Goal: Task Accomplishment & Management: Use online tool/utility

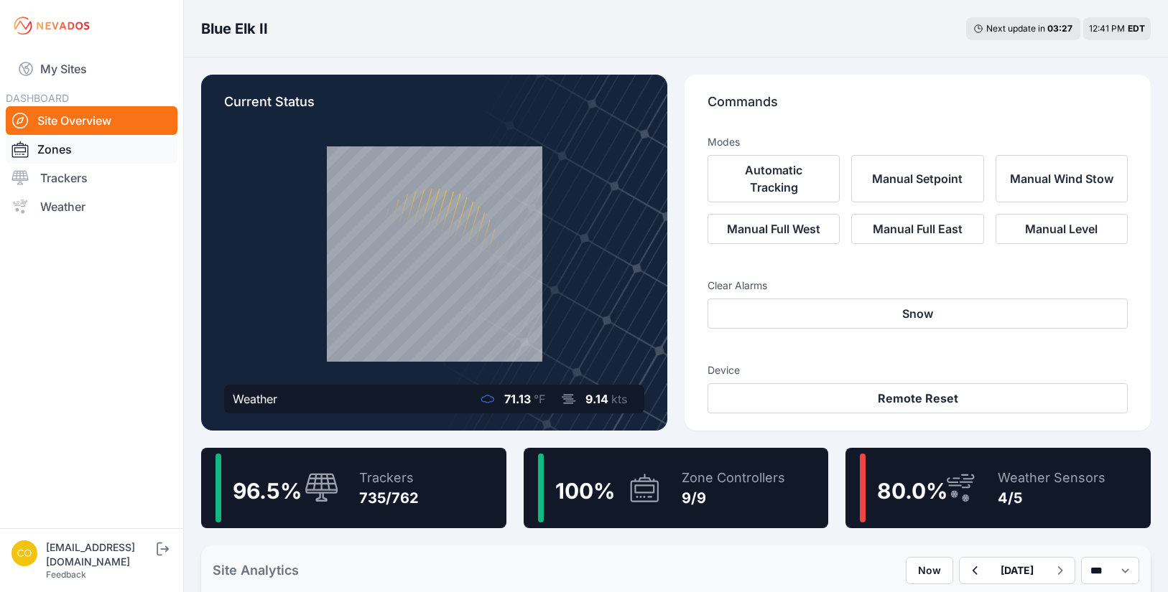
click at [55, 155] on link "Zones" at bounding box center [92, 149] width 172 height 29
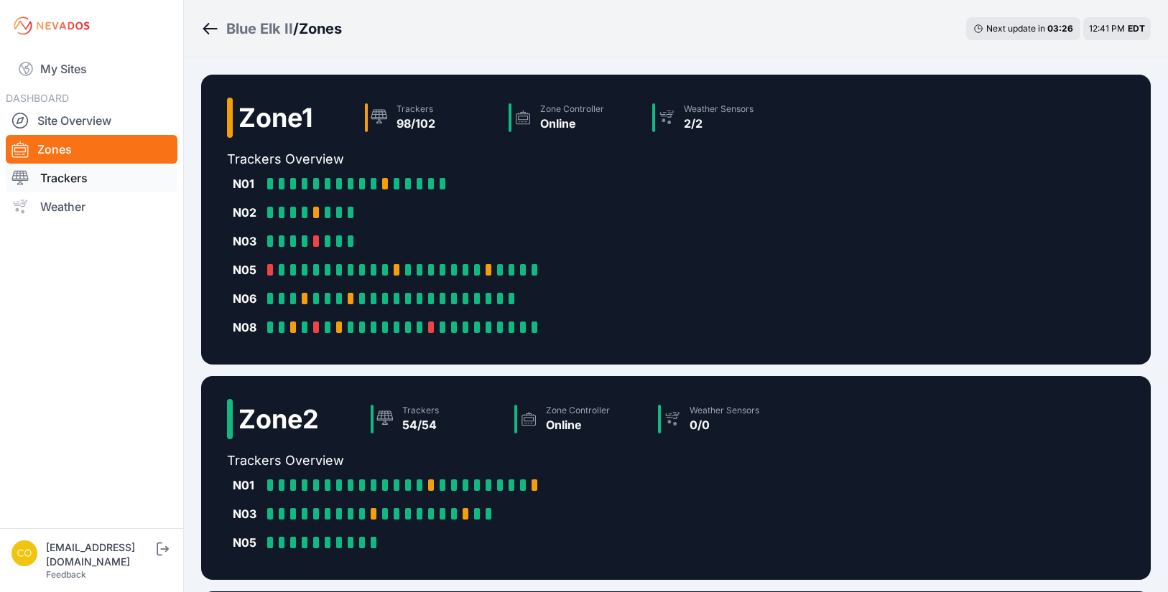
click at [51, 187] on link "Trackers" at bounding box center [92, 178] width 172 height 29
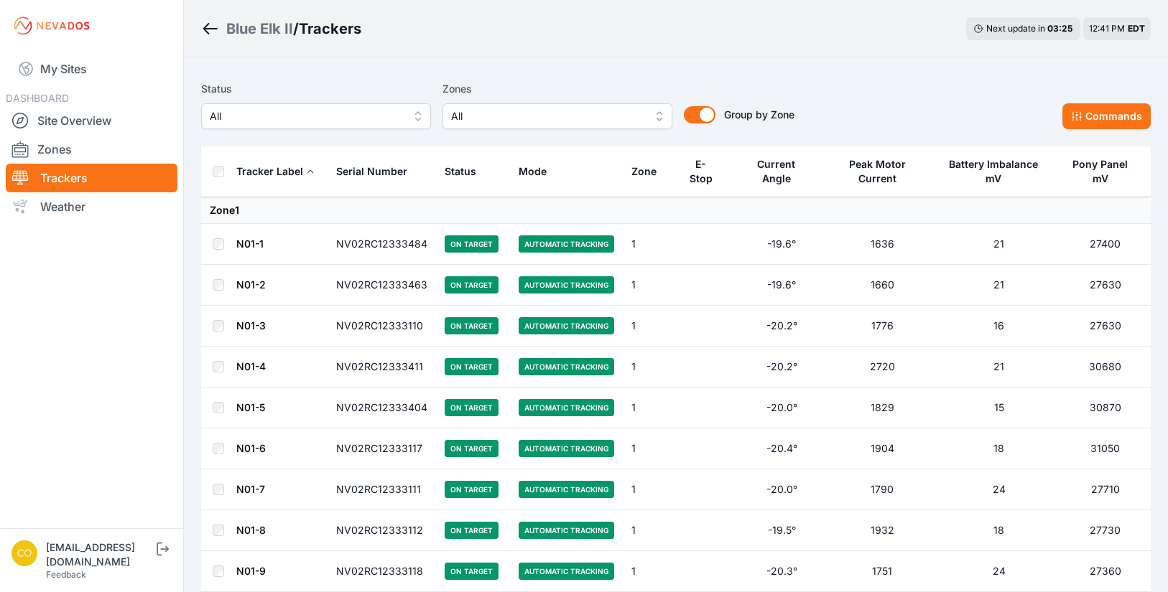
click at [614, 116] on span "All" at bounding box center [547, 116] width 192 height 17
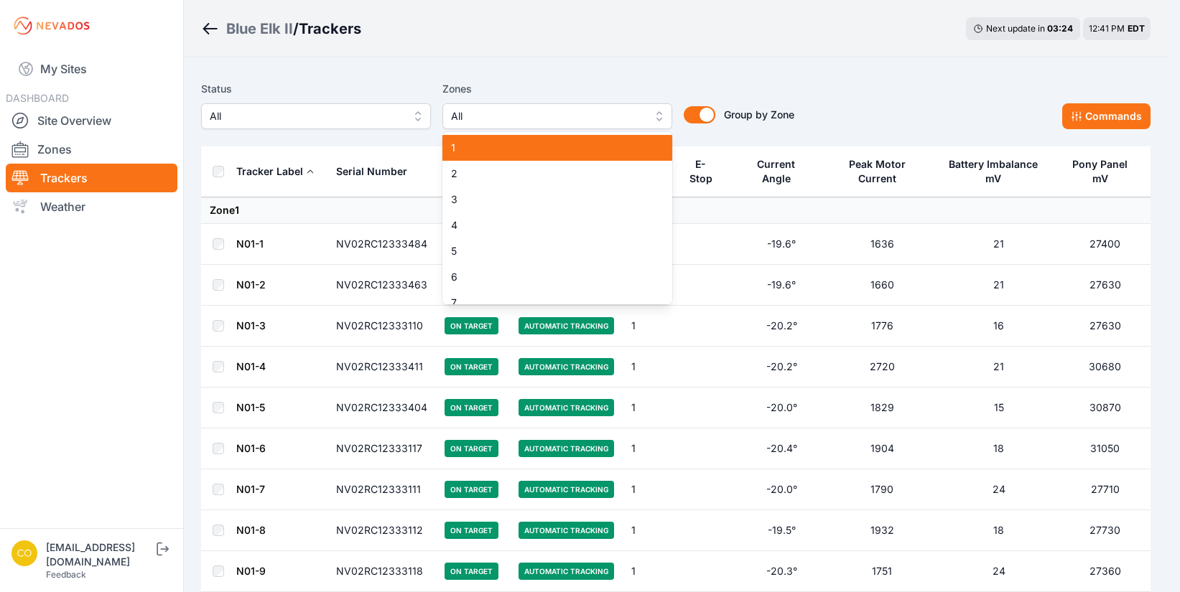
click at [464, 152] on span "1" at bounding box center [548, 148] width 195 height 14
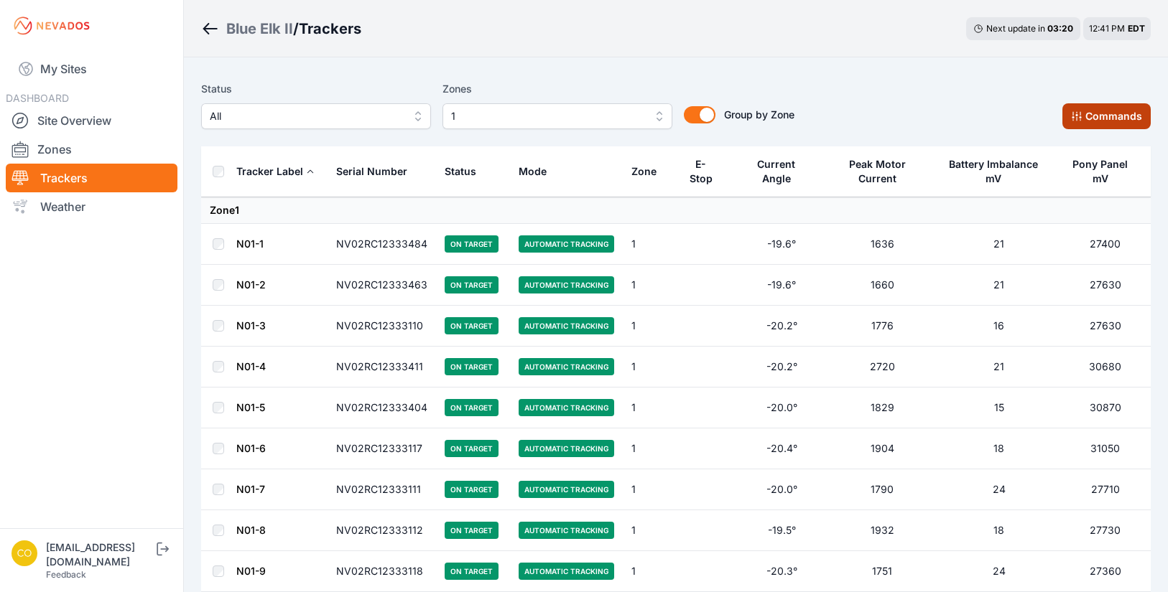
click at [1114, 110] on button "Commands" at bounding box center [1106, 116] width 88 height 26
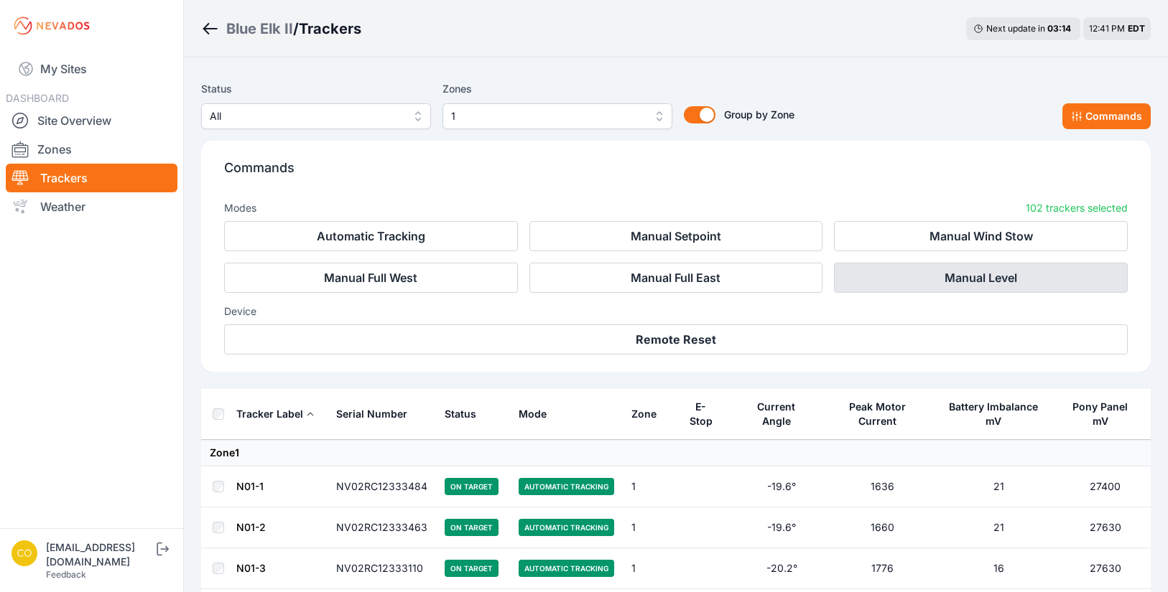
click at [922, 274] on button "Manual Level" at bounding box center [981, 278] width 294 height 30
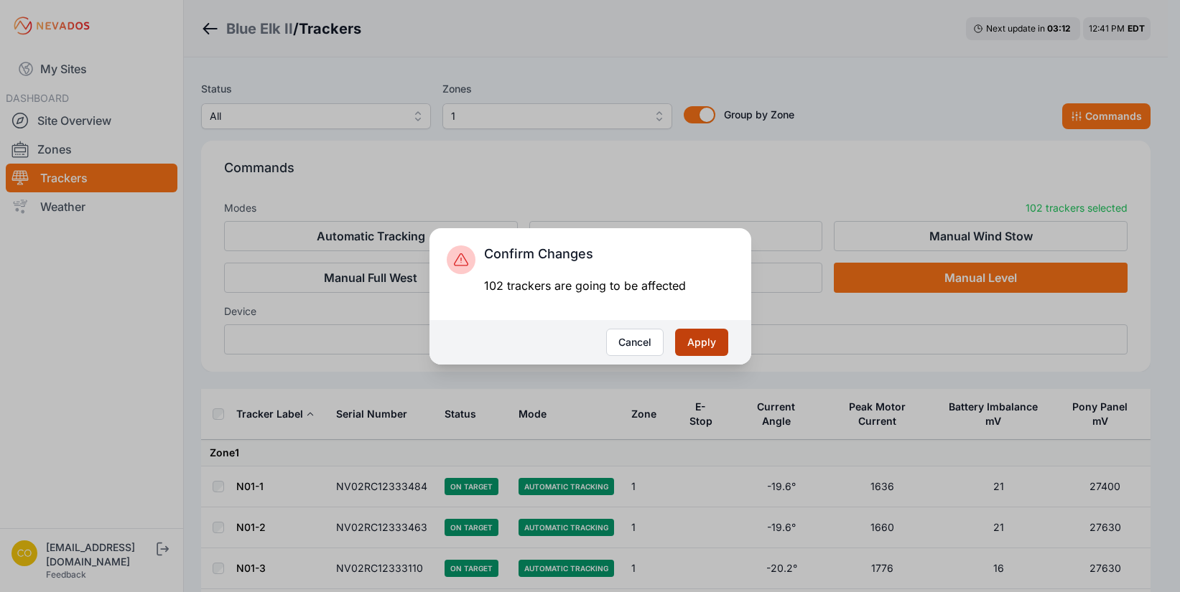
click at [700, 345] on button "Apply" at bounding box center [701, 342] width 53 height 27
